Goal: Find specific page/section: Find specific page/section

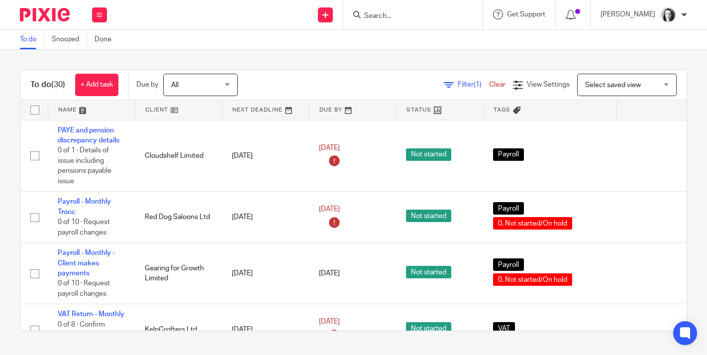
scroll to position [1607, 0]
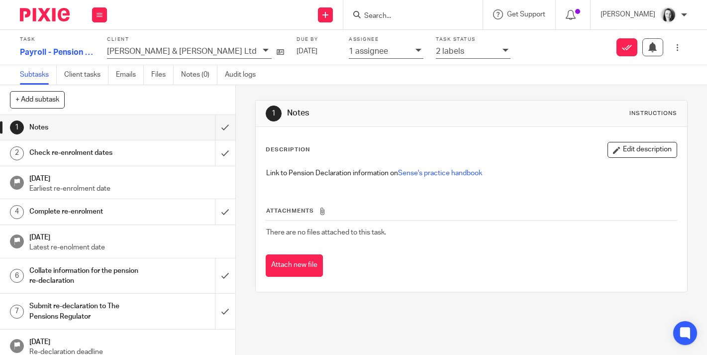
click at [372, 7] on div at bounding box center [412, 14] width 139 height 29
click at [370, 16] on input "Search" at bounding box center [408, 16] width 90 height 9
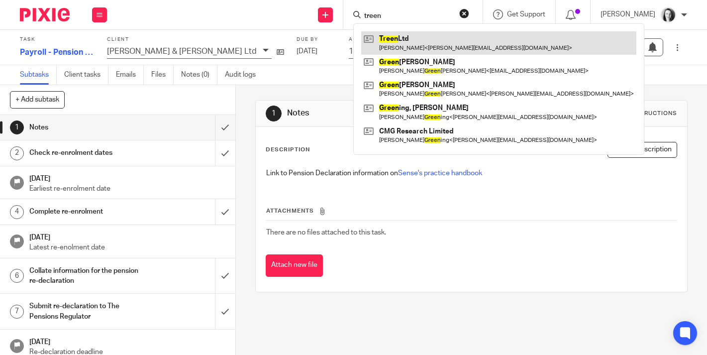
type input "treen"
click at [386, 37] on link at bounding box center [498, 42] width 275 height 23
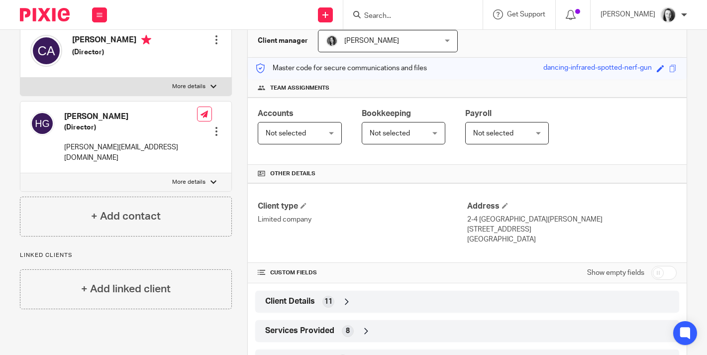
scroll to position [202, 0]
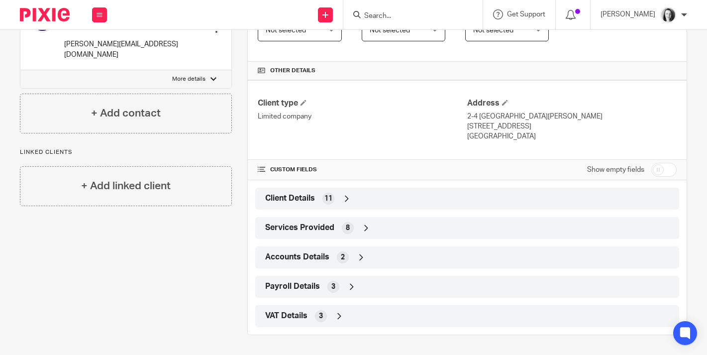
click at [331, 290] on span "3" at bounding box center [333, 287] width 4 height 10
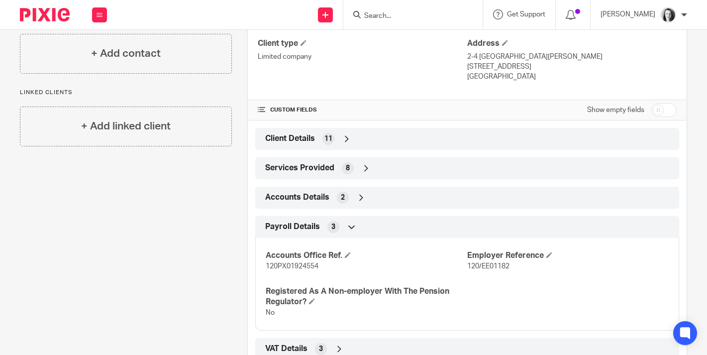
scroll to position [295, 0]
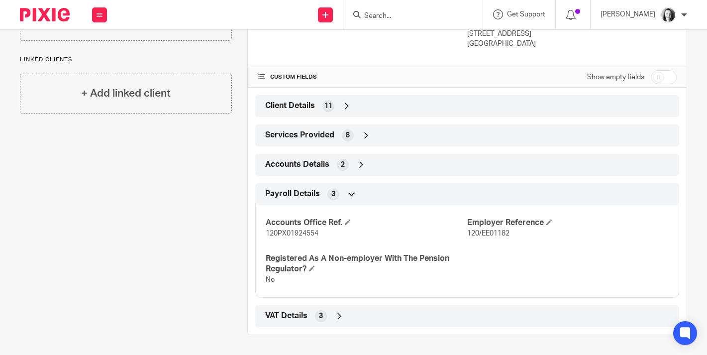
drag, startPoint x: 284, startPoint y: 282, endPoint x: 126, endPoint y: 148, distance: 206.8
click at [126, 162] on div "Client contacts Catriona Anderson (Director) Edit contact Create client from co…" at bounding box center [345, 73] width 682 height 524
click at [90, 168] on div "Client contacts Catriona Anderson (Director) Edit contact Create client from co…" at bounding box center [117, 73] width 227 height 524
